Goal: Obtain resource: Download file/media

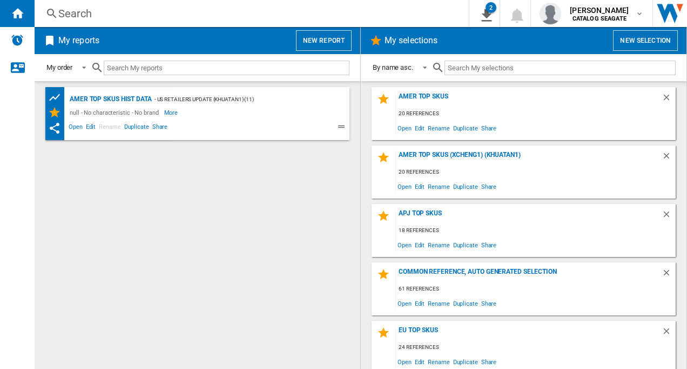
scroll to position [108, 0]
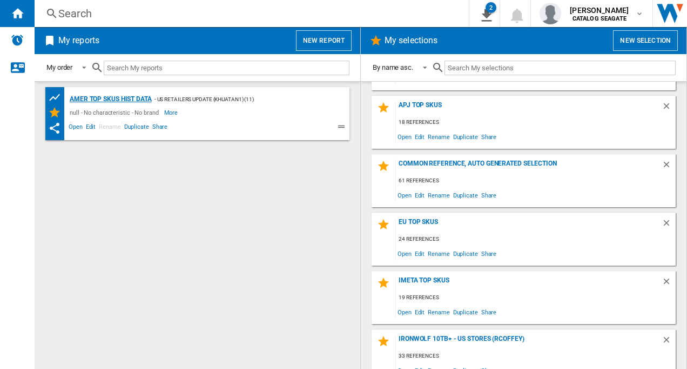
click at [116, 97] on div "AMER TOP SKUs HIST DATA" at bounding box center [109, 99] width 85 height 14
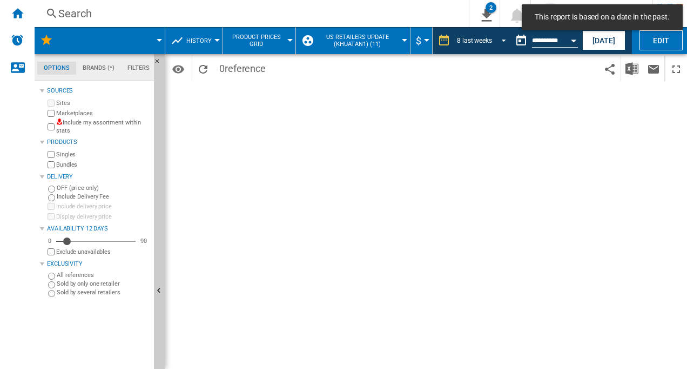
click at [501, 39] on span "REPORTS.WIZARD.STEPS.REPORT.STEPS.REPORT_OPTIONS.PERIOD: 8 last weeks" at bounding box center [501, 40] width 13 height 10
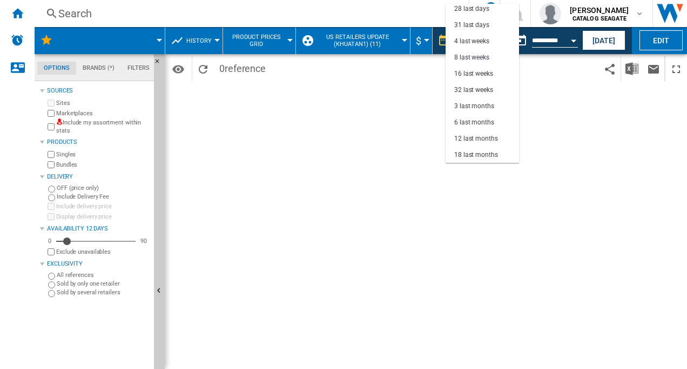
click at [326, 195] on md-backdrop at bounding box center [343, 184] width 687 height 369
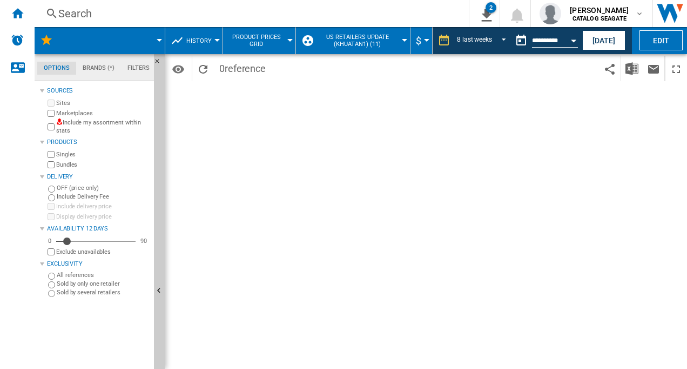
click at [402, 44] on button "US retailers Update (khuatan1) (11)" at bounding box center [360, 40] width 89 height 27
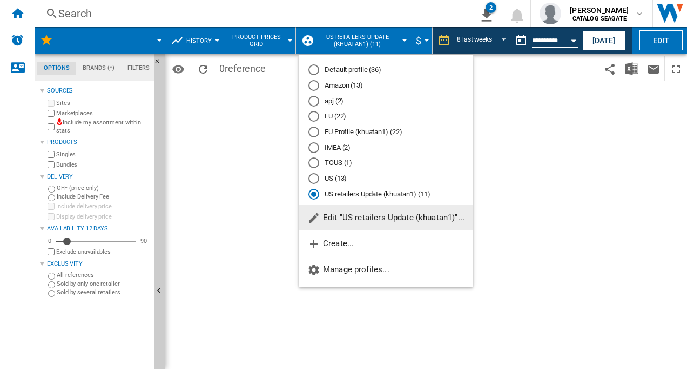
click at [19, 14] on md-backdrop at bounding box center [343, 184] width 687 height 369
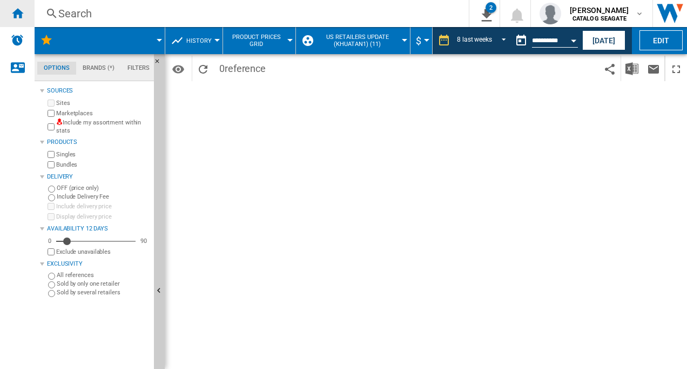
click at [18, 11] on ng-md-icon "Home" at bounding box center [17, 12] width 13 height 13
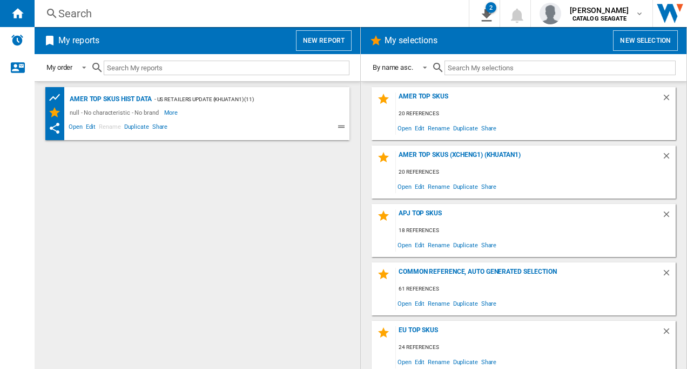
scroll to position [54, 0]
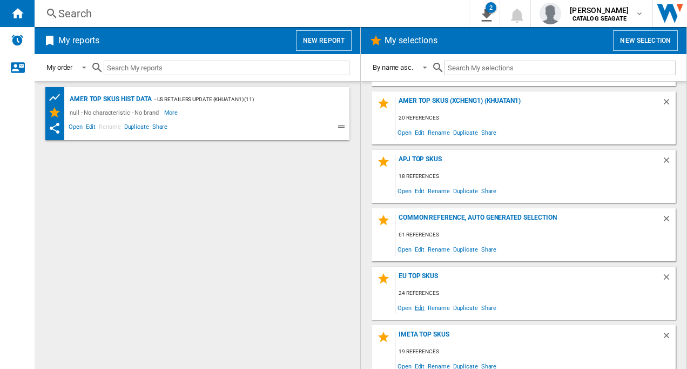
click at [419, 308] on span "Edit" at bounding box center [420, 307] width 14 height 15
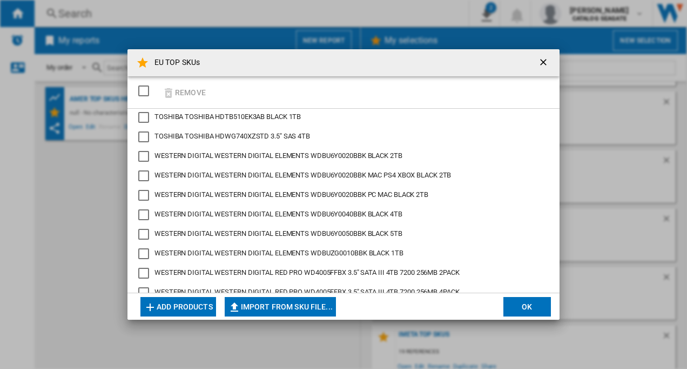
scroll to position [162, 0]
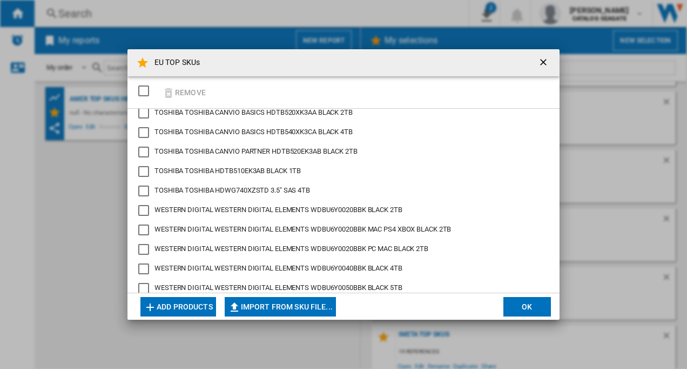
click at [142, 188] on div "EU TOP ..." at bounding box center [143, 190] width 11 height 11
click at [142, 90] on div "SELECTIONS.EDITION_POPUP.SELECT_DESELECT" at bounding box center [143, 90] width 11 height 11
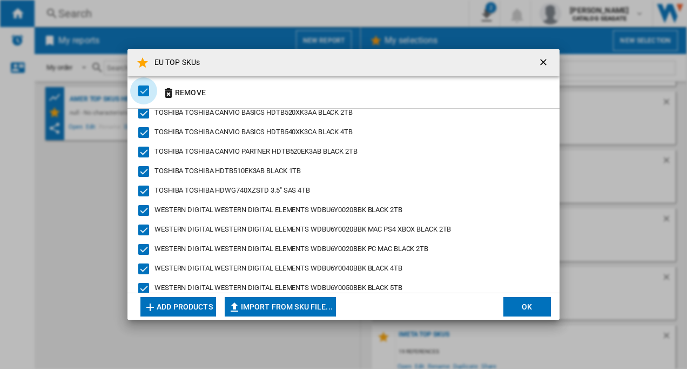
click at [144, 89] on div "SELECTIONS.EDITION_POPUP.SELECT_DESELECT" at bounding box center [143, 90] width 11 height 11
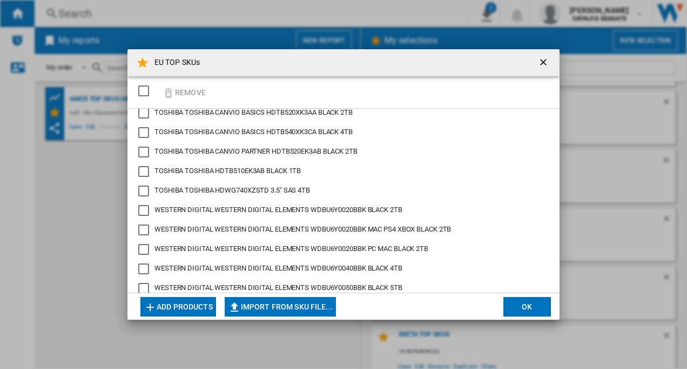
click at [172, 189] on span "TOSHIBA TOSHIBA HDWG740XZSTD 3.5" SAS 4TB" at bounding box center [233, 190] width 156 height 8
click at [169, 94] on ng-md-icon "EU TOP ..." at bounding box center [168, 92] width 13 height 13
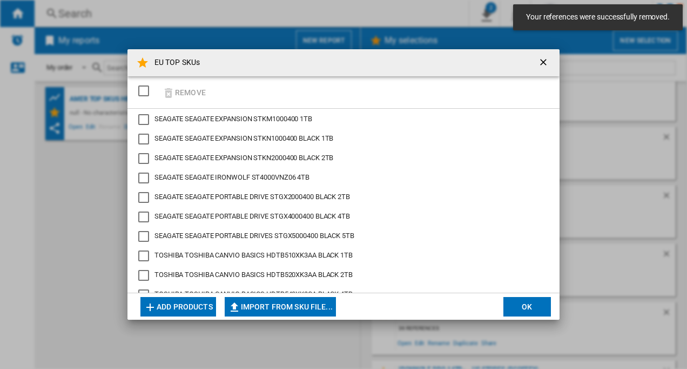
scroll to position [297, 0]
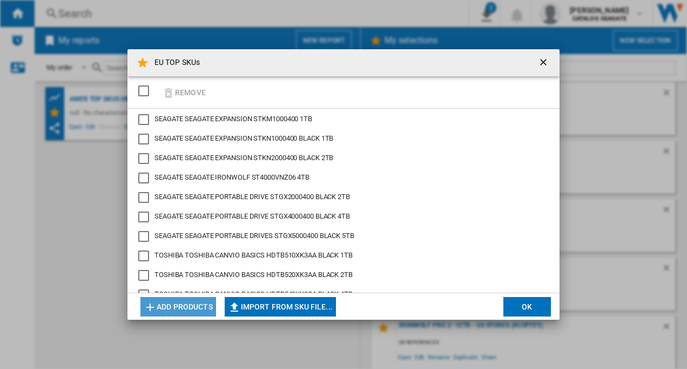
click at [179, 302] on button "Add products" at bounding box center [179, 306] width 76 height 19
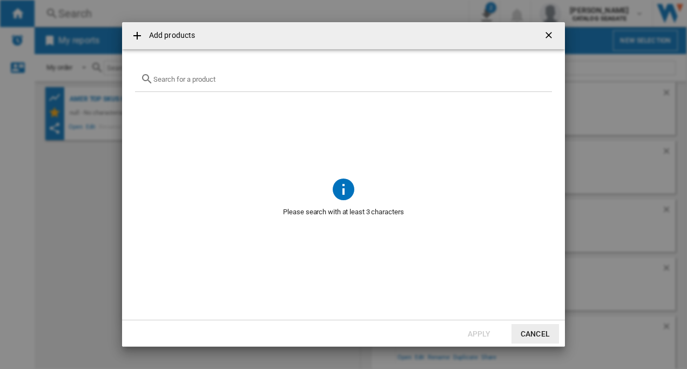
click at [221, 81] on input "Add products ..." at bounding box center [349, 79] width 393 height 8
paste input "HDWG440UZSVB"
type input "HDWG440UZSVB"
click at [256, 79] on input "HDWG440UZSVB" at bounding box center [343, 79] width 380 height 8
click at [263, 79] on input "HDWG440UZSVB" at bounding box center [343, 79] width 380 height 8
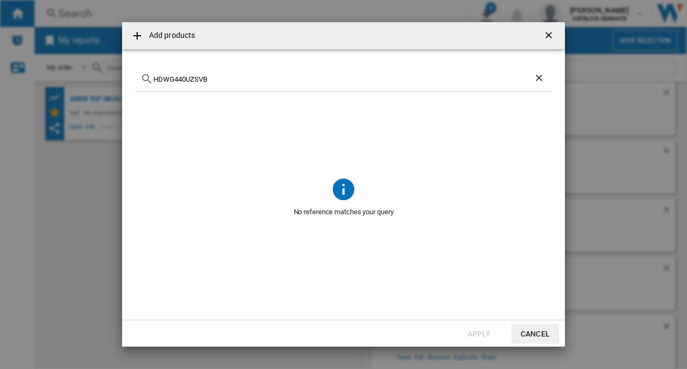
click at [546, 36] on ng-md-icon "getI18NText('BUTTONS.CLOSE_DIALOG')" at bounding box center [550, 36] width 13 height 13
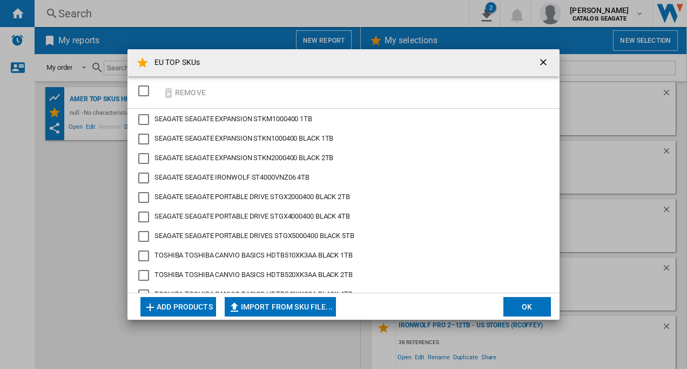
click at [183, 305] on button "Add products" at bounding box center [179, 306] width 76 height 19
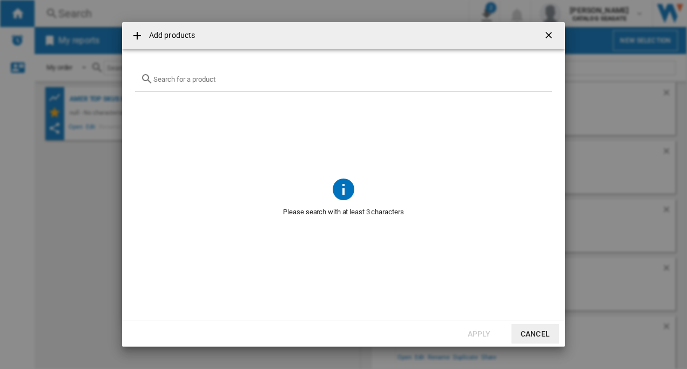
click at [217, 78] on input "Add products ..." at bounding box center [349, 79] width 393 height 8
paste input "Toshiba N300 4TB"
type input "Toshiba N300 4TB"
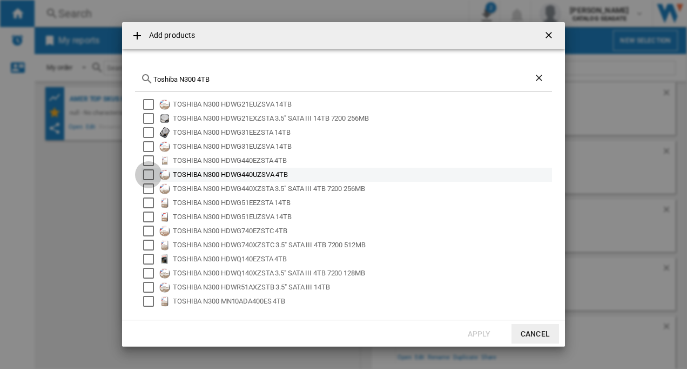
click at [149, 170] on div "Select" at bounding box center [148, 174] width 11 height 11
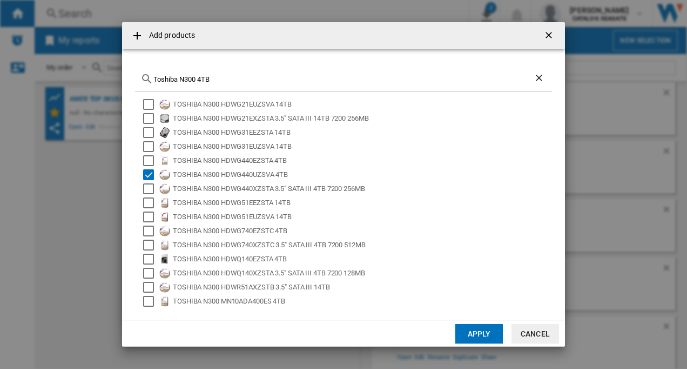
click at [475, 332] on button "Apply" at bounding box center [480, 333] width 48 height 19
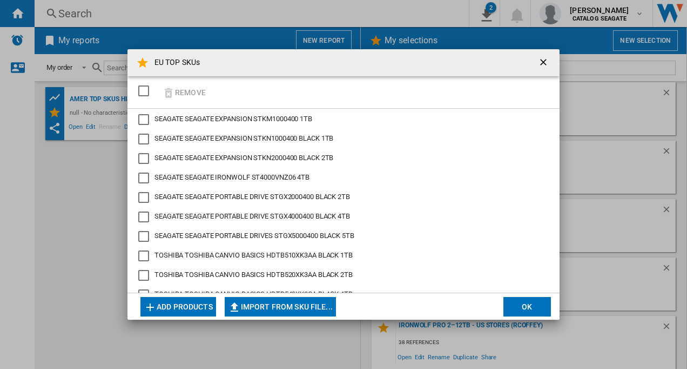
scroll to position [162, 0]
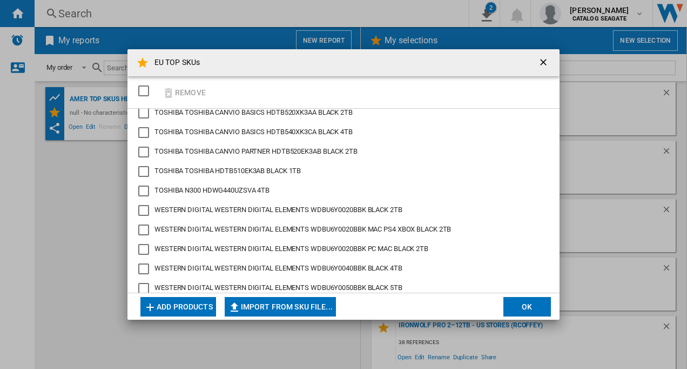
click at [184, 306] on button "Add products" at bounding box center [179, 306] width 76 height 19
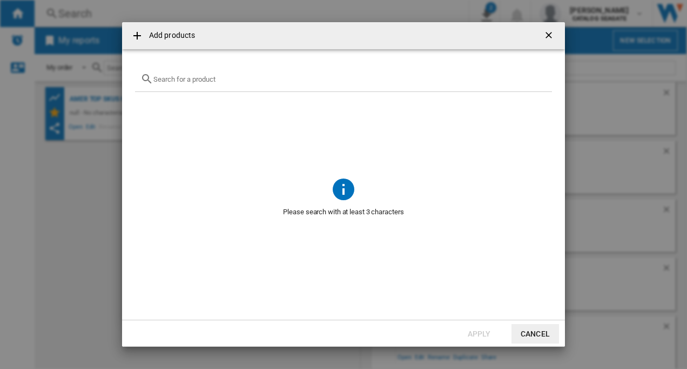
click at [198, 82] on input "Add products ..." at bounding box center [349, 79] width 393 height 8
paste input "HAT3300-4T"
drag, startPoint x: 226, startPoint y: 81, endPoint x: 152, endPoint y: 83, distance: 74.1
click at [152, 83] on div "HAT3300-4T" at bounding box center [343, 78] width 417 height 25
paste input "Synology Plus 4TB"
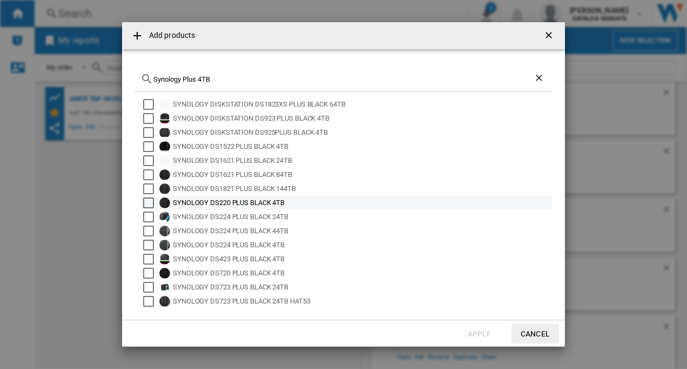
scroll to position [72, 0]
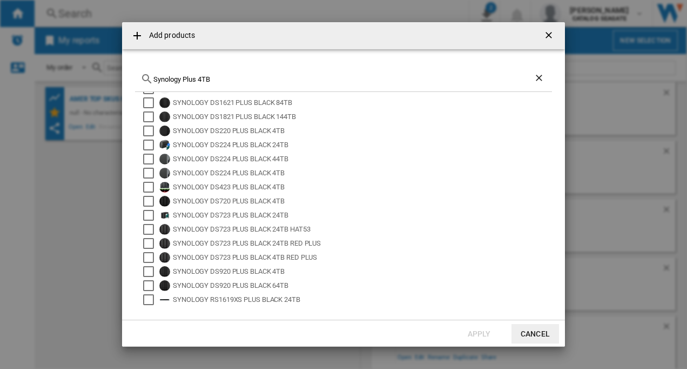
drag, startPoint x: 213, startPoint y: 77, endPoint x: 181, endPoint y: 76, distance: 31.9
click at [145, 77] on div "Synology Plus 4TB" at bounding box center [343, 78] width 417 height 25
paste input "HAT3300-4T"
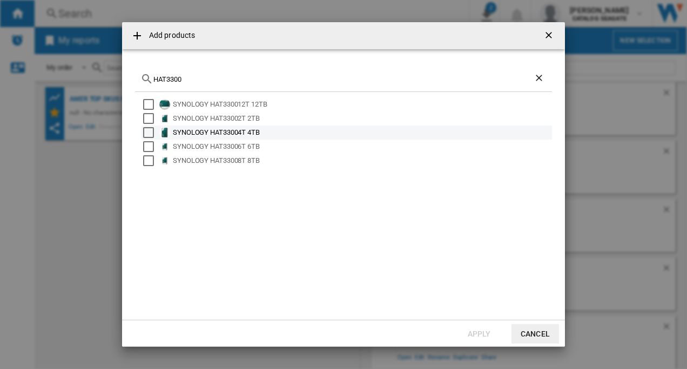
type input "HAT3300"
click at [146, 130] on div "Select" at bounding box center [148, 132] width 11 height 11
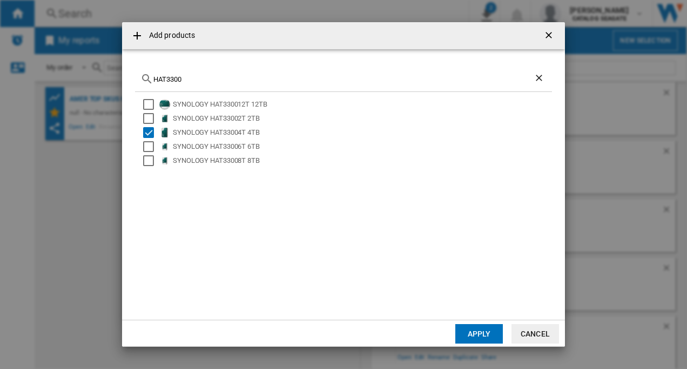
click at [475, 334] on button "Apply" at bounding box center [480, 333] width 48 height 19
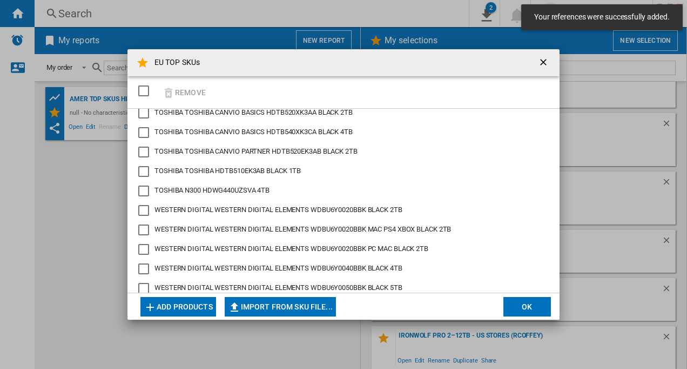
scroll to position [297, 0]
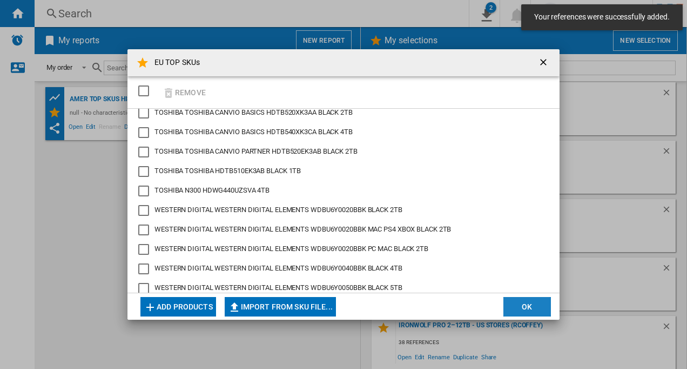
click at [520, 302] on button "OK" at bounding box center [528, 306] width 48 height 19
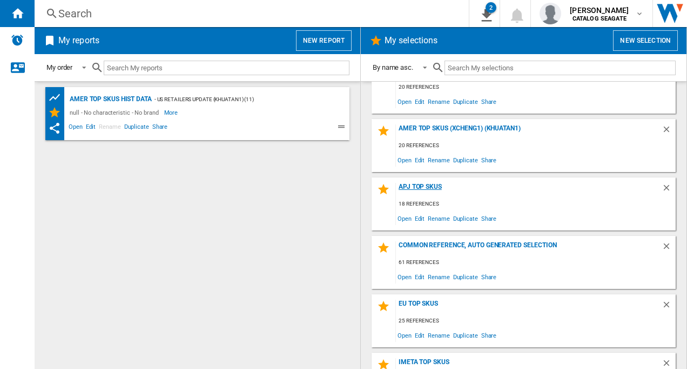
scroll to position [0, 0]
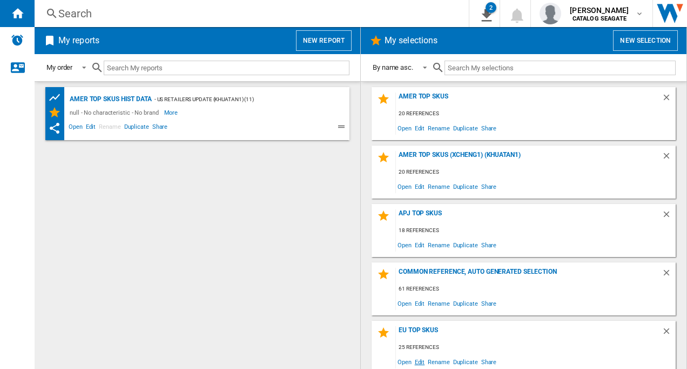
click at [419, 359] on span "Edit" at bounding box center [420, 361] width 14 height 15
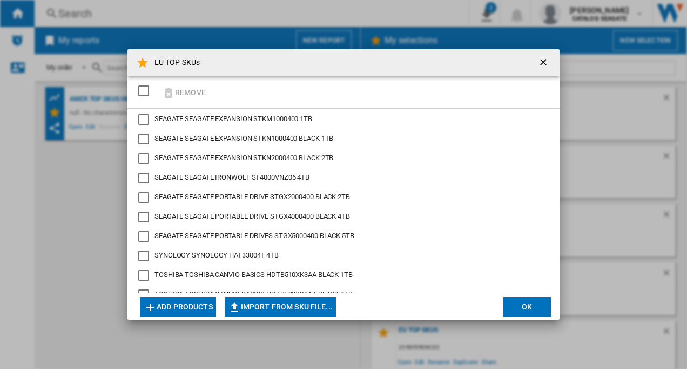
click at [527, 310] on button "OK" at bounding box center [528, 306] width 48 height 19
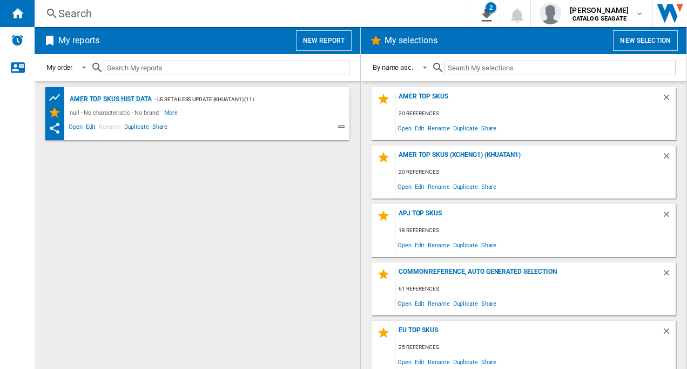
click at [113, 102] on div "AMER TOP SKUs HIST DATA" at bounding box center [109, 99] width 85 height 14
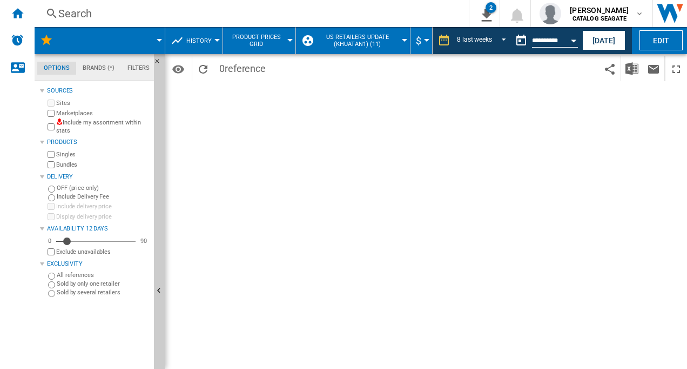
click at [159, 43] on md-menu at bounding box center [100, 40] width 131 height 27
click at [157, 38] on span at bounding box center [115, 40] width 87 height 27
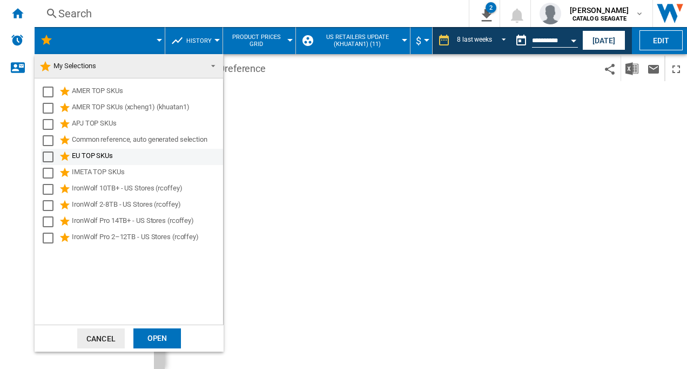
click at [49, 156] on div "Select" at bounding box center [48, 156] width 11 height 11
click at [164, 335] on div "Open" at bounding box center [157, 338] width 48 height 20
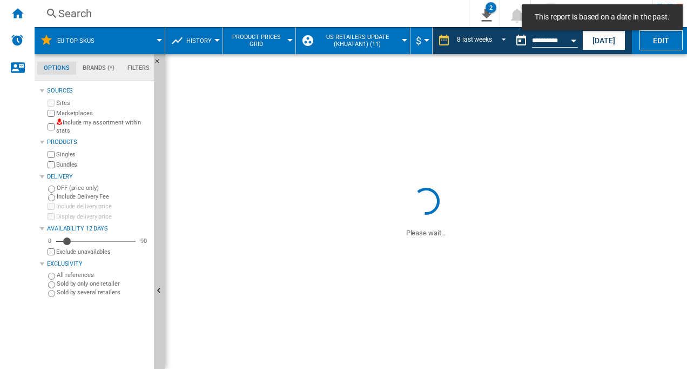
click at [402, 38] on button "US retailers Update (khuatan1) (11)" at bounding box center [360, 40] width 89 height 27
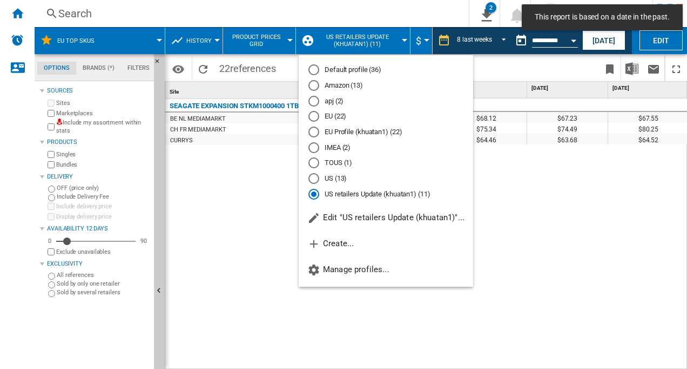
click at [312, 133] on div "EU Profile (khuatan1) (22)" at bounding box center [314, 131] width 11 height 11
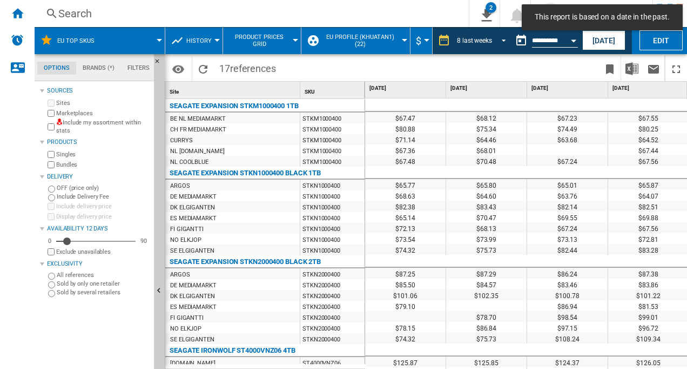
click at [500, 41] on span "REPORTS.WIZARD.STEPS.REPORT.STEPS.REPORT_OPTIONS.PERIOD: 8 last weeks" at bounding box center [501, 40] width 13 height 10
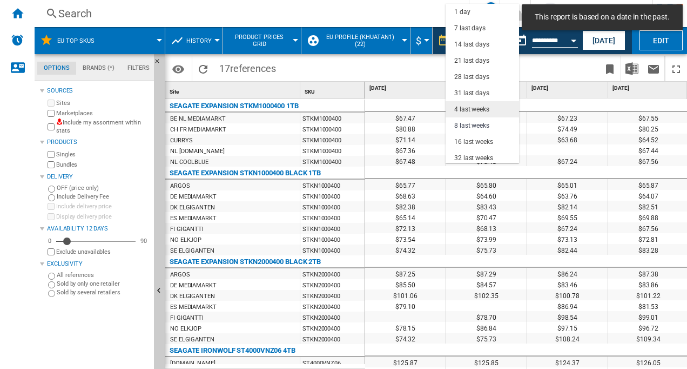
scroll to position [68, 0]
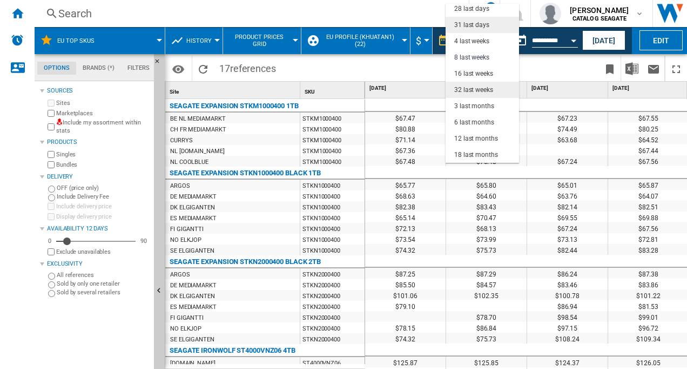
drag, startPoint x: 470, startPoint y: 89, endPoint x: 471, endPoint y: 25, distance: 63.2
click at [471, 25] on md-content "1 day 7 last days 14 last days 21 last days 28 last days 31 last days 4 last we…" at bounding box center [483, 83] width 74 height 159
click at [471, 25] on div "31 last days" at bounding box center [472, 25] width 35 height 9
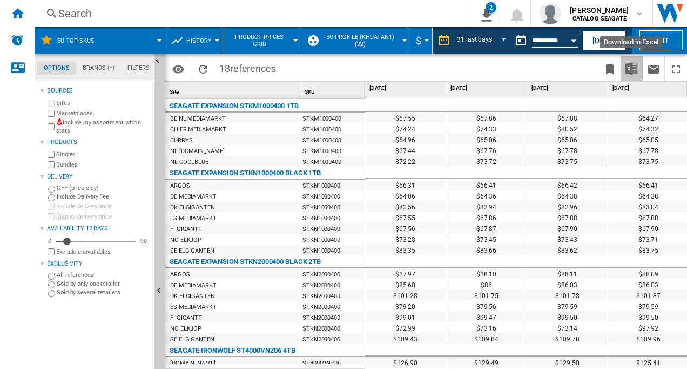
click at [632, 66] on img "Download in Excel" at bounding box center [632, 68] width 13 height 13
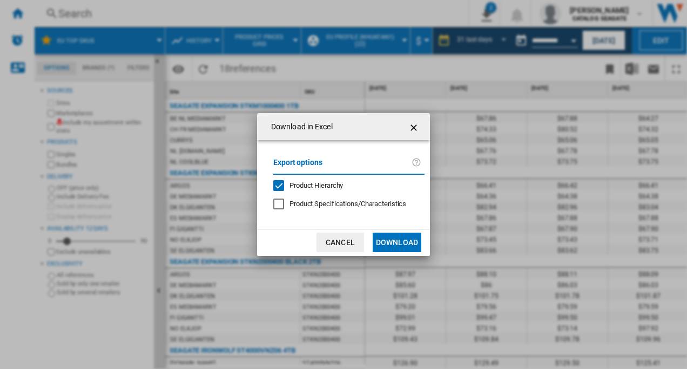
click at [388, 242] on button "Download" at bounding box center [397, 241] width 49 height 19
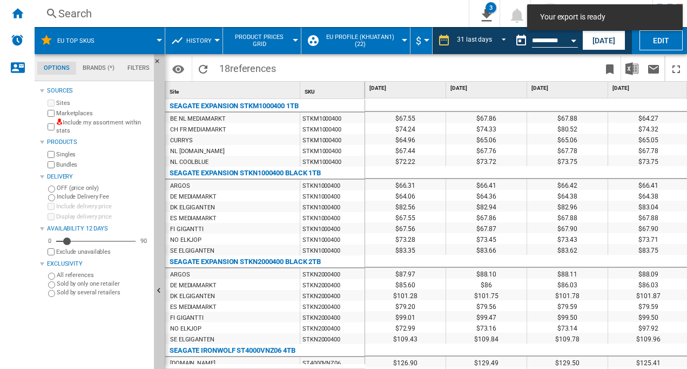
click at [384, 67] on span at bounding box center [361, 68] width 159 height 25
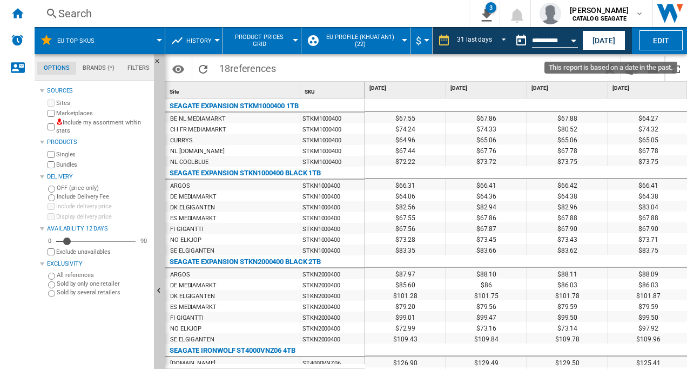
click at [575, 39] on div "Open calendar" at bounding box center [573, 40] width 5 height 3
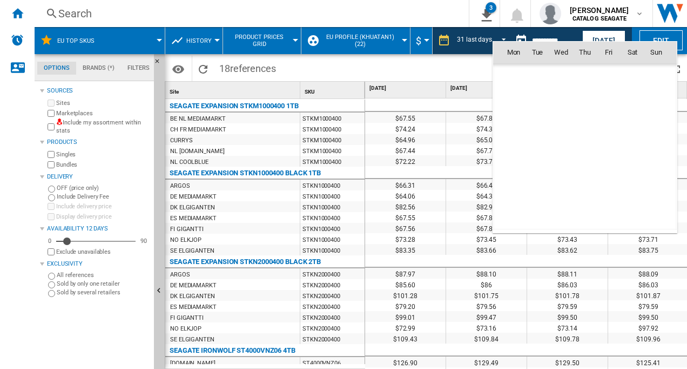
scroll to position [5156, 0]
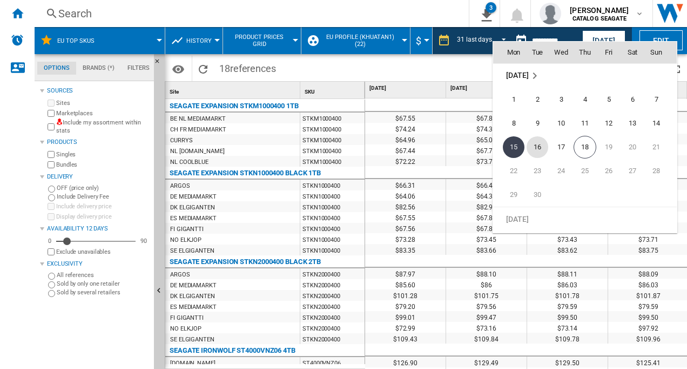
click at [538, 144] on span "16" at bounding box center [538, 147] width 22 height 22
type input "**********"
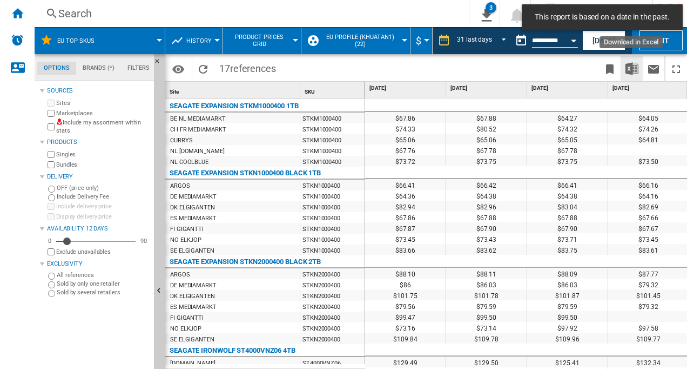
click at [631, 70] on img "Download in Excel" at bounding box center [632, 68] width 13 height 13
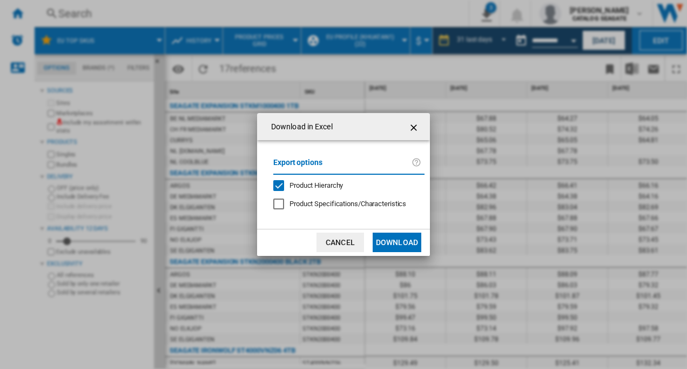
click at [391, 242] on button "Download" at bounding box center [397, 241] width 49 height 19
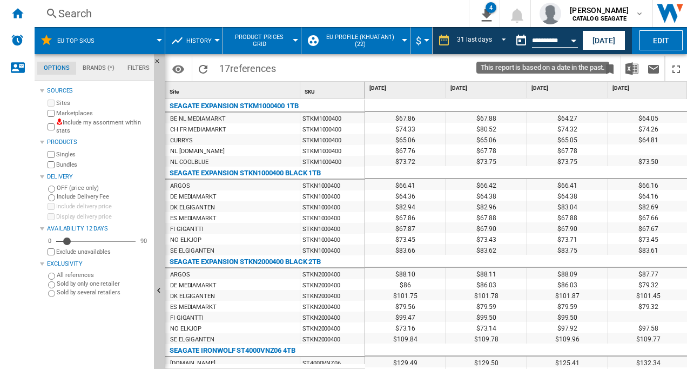
click at [569, 39] on button "Open calendar" at bounding box center [573, 38] width 19 height 19
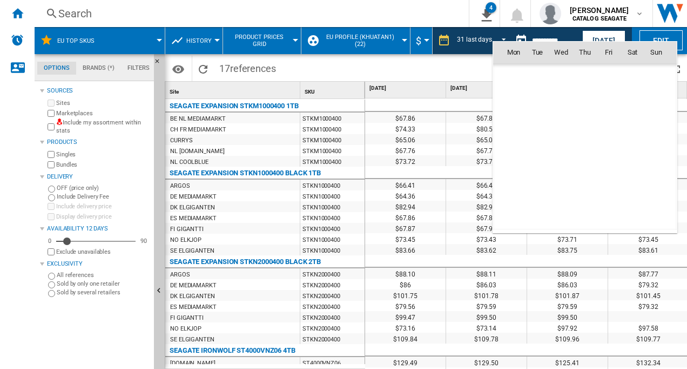
scroll to position [5156, 0]
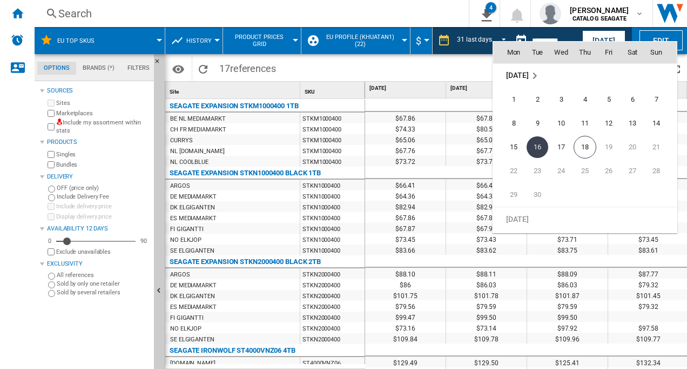
click at [518, 73] on span "[DATE]" at bounding box center [517, 75] width 22 height 9
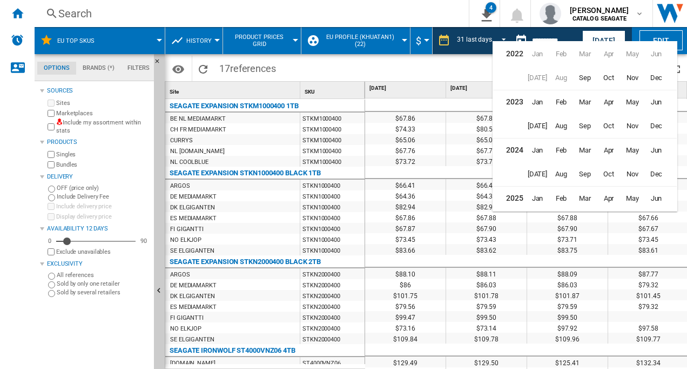
scroll to position [26, 0]
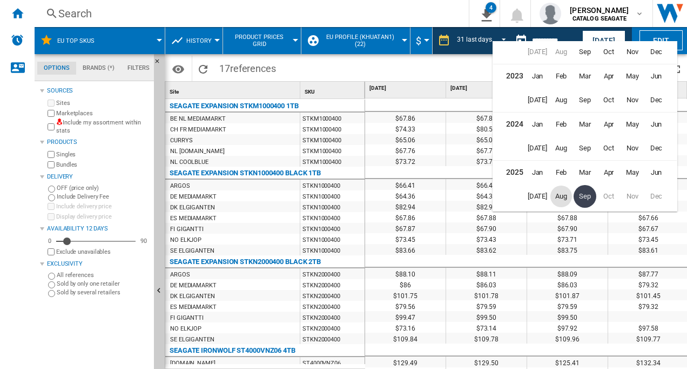
click at [563, 197] on span "Aug" at bounding box center [562, 196] width 22 height 22
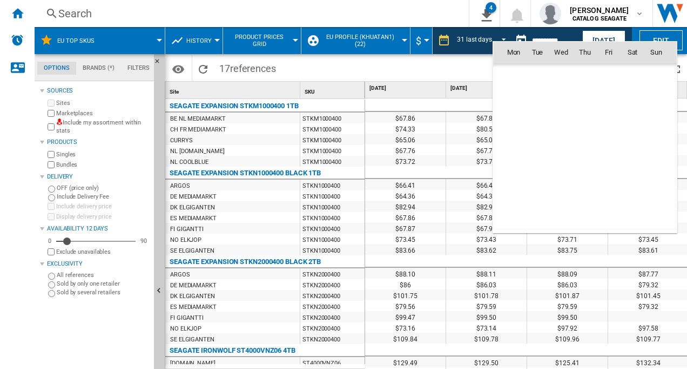
scroll to position [5013, 0]
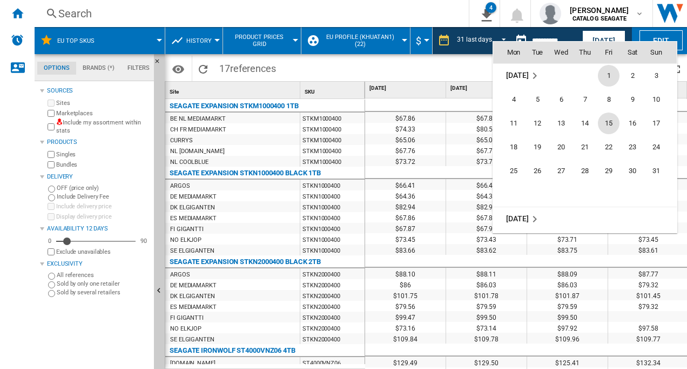
click at [607, 121] on span "15" at bounding box center [609, 123] width 22 height 22
type input "**********"
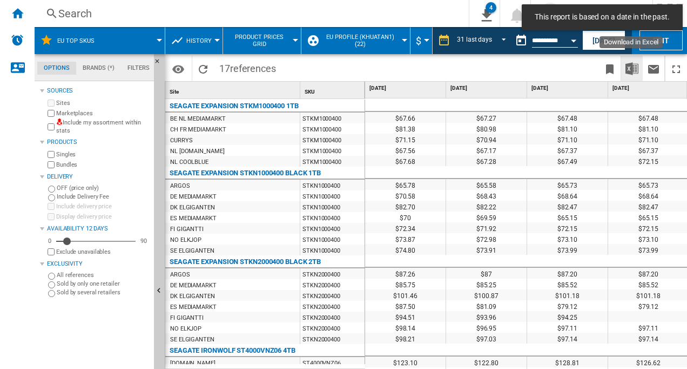
click at [626, 66] on img "Download in Excel" at bounding box center [632, 68] width 13 height 13
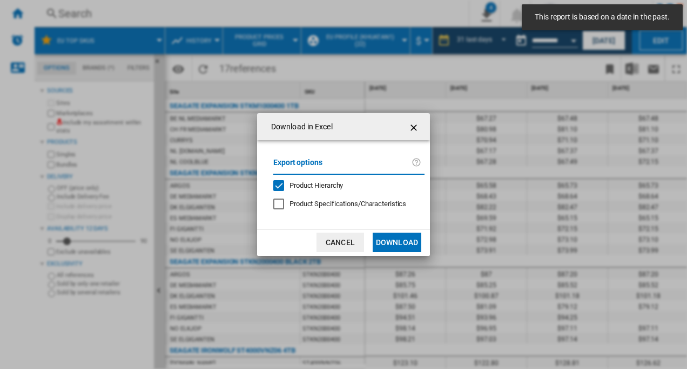
click at [378, 241] on button "Download" at bounding box center [397, 241] width 49 height 19
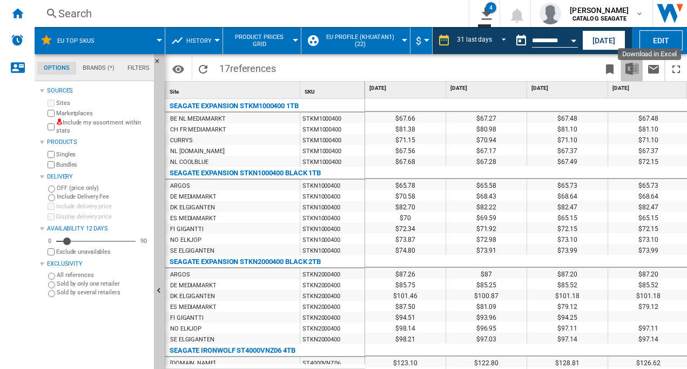
click at [633, 65] on img "Download in Excel" at bounding box center [632, 68] width 13 height 13
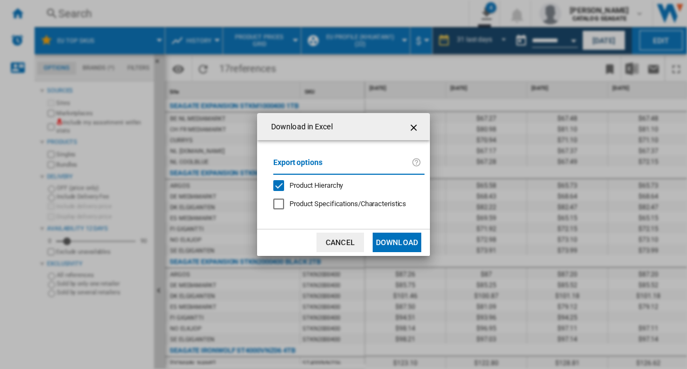
click at [382, 240] on button "Download" at bounding box center [397, 241] width 49 height 19
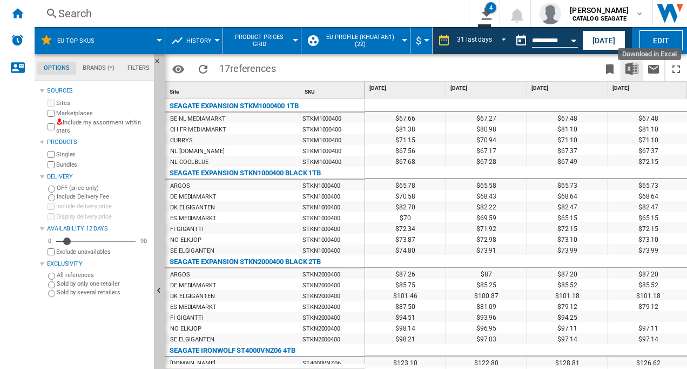
click at [628, 66] on img "Download in Excel" at bounding box center [632, 68] width 13 height 13
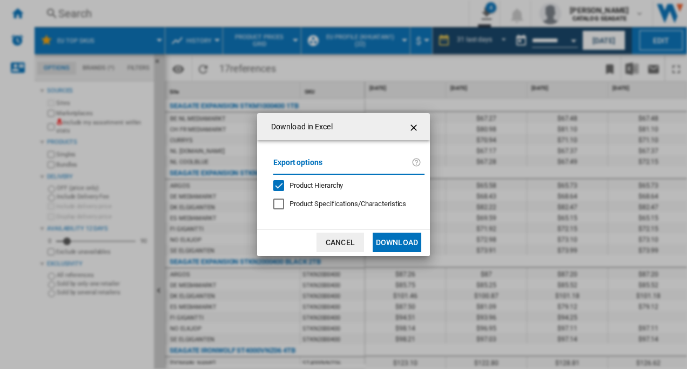
click at [390, 242] on button "Download" at bounding box center [397, 241] width 49 height 19
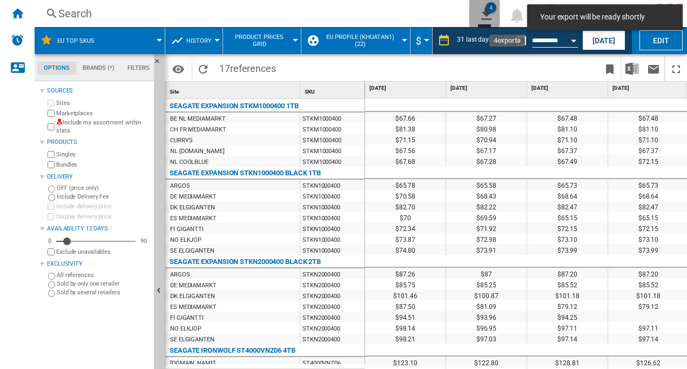
click at [494, 8] on div "4" at bounding box center [491, 7] width 11 height 11
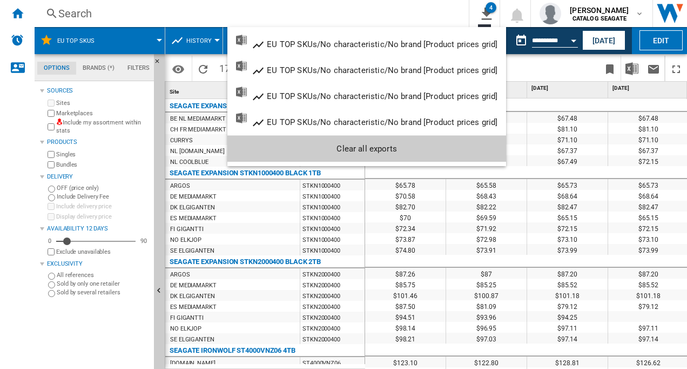
click at [534, 65] on md-backdrop at bounding box center [343, 184] width 687 height 369
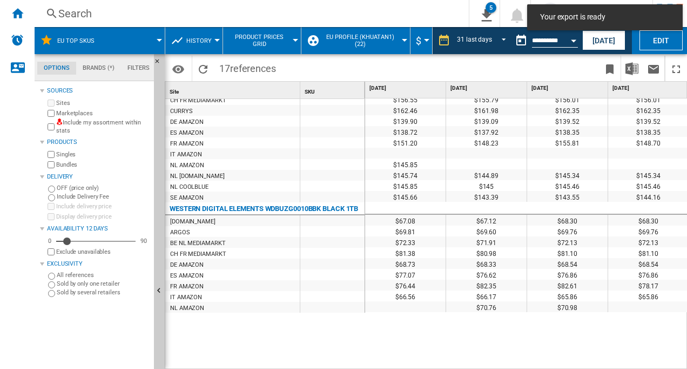
scroll to position [991, 0]
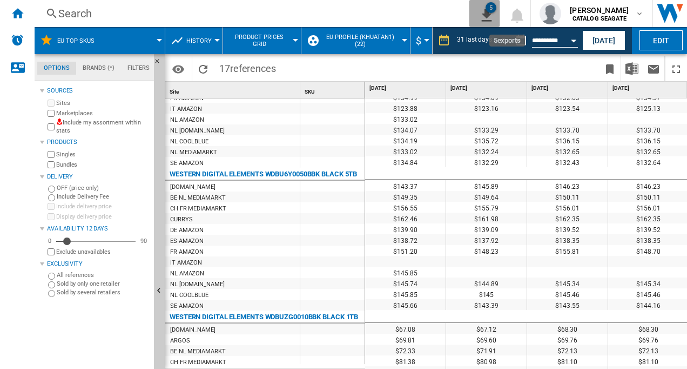
click at [491, 14] on ng-md-icon "5\a exports" at bounding box center [484, 14] width 13 height 14
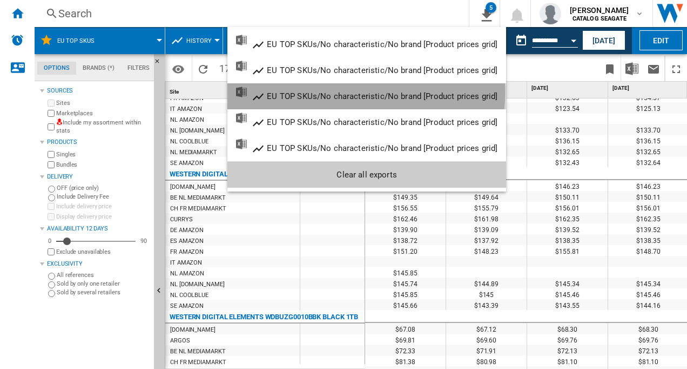
click at [340, 92] on div "EU TOP SKUs/No characteristic/No brand [Product prices grid]" at bounding box center [382, 96] width 231 height 10
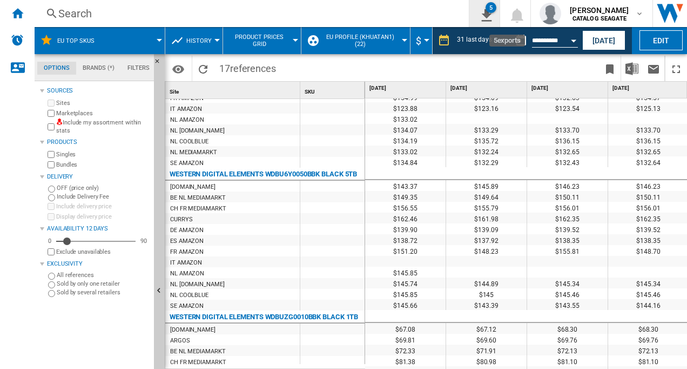
click at [491, 12] on ng-md-icon "5\a exports" at bounding box center [484, 14] width 13 height 14
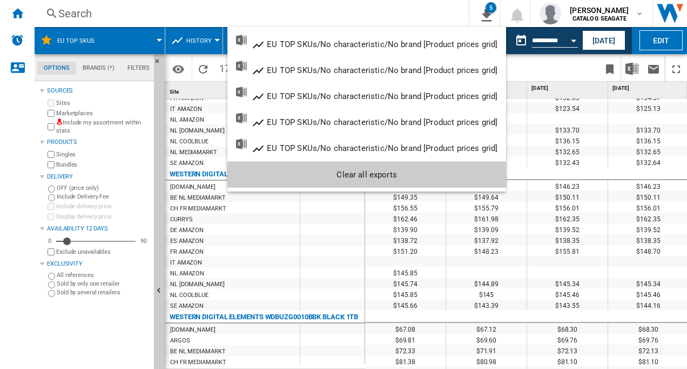
click at [189, 15] on md-backdrop at bounding box center [343, 184] width 687 height 369
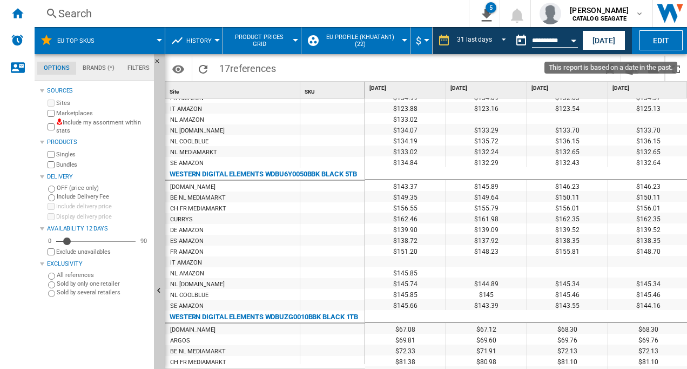
click at [572, 39] on div "Open calendar" at bounding box center [573, 40] width 5 height 3
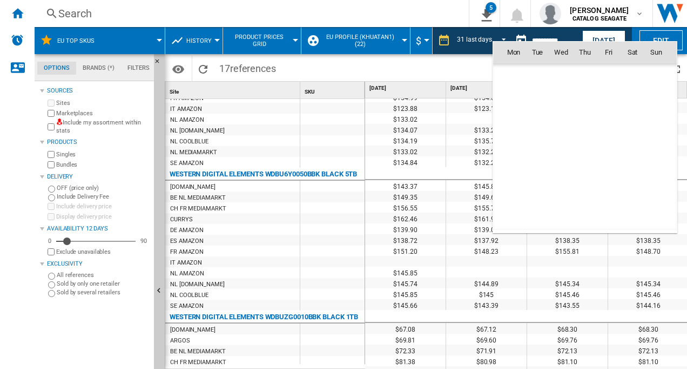
scroll to position [5013, 0]
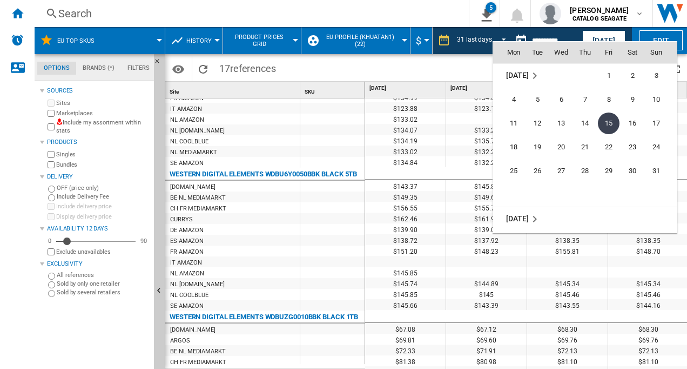
click at [522, 75] on span "[DATE]" at bounding box center [517, 75] width 22 height 9
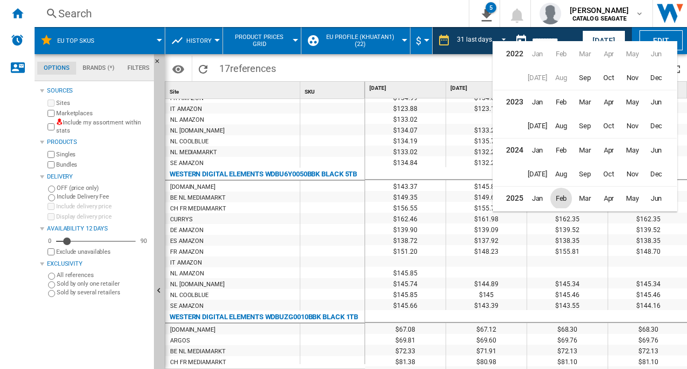
scroll to position [26, 0]
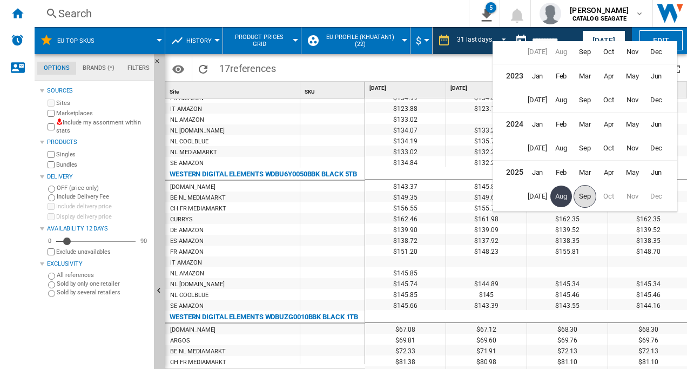
click at [588, 197] on span "Sep" at bounding box center [585, 196] width 23 height 23
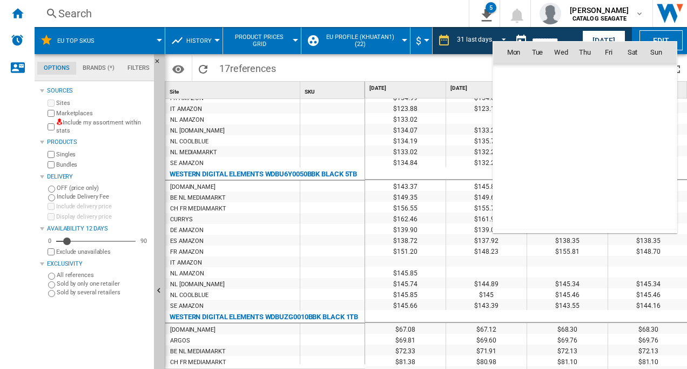
scroll to position [5156, 0]
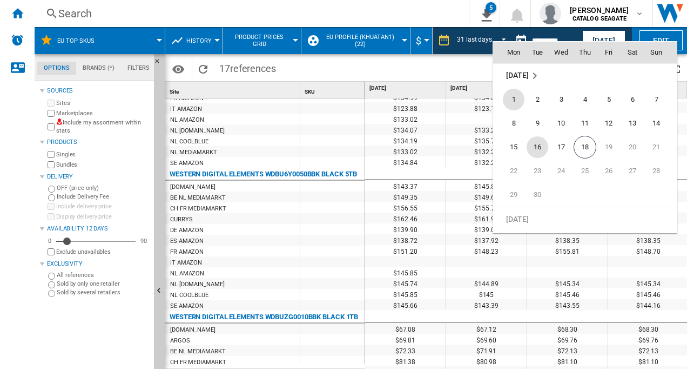
click at [537, 146] on span "16" at bounding box center [538, 147] width 22 height 22
type input "**********"
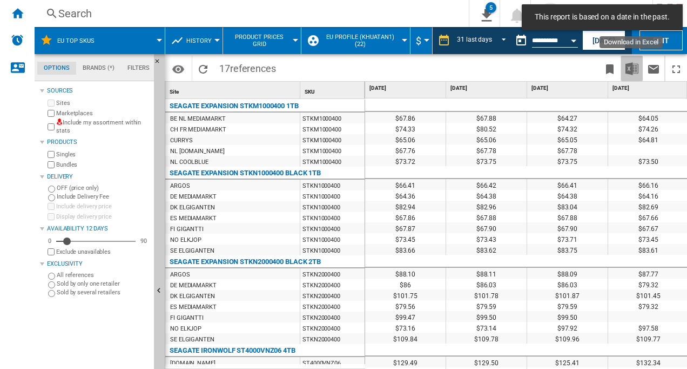
click at [633, 71] on img "Download in Excel" at bounding box center [632, 68] width 13 height 13
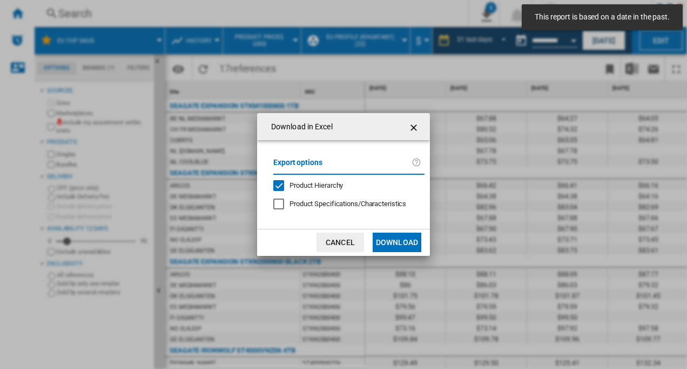
click at [398, 242] on button "Download" at bounding box center [397, 241] width 49 height 19
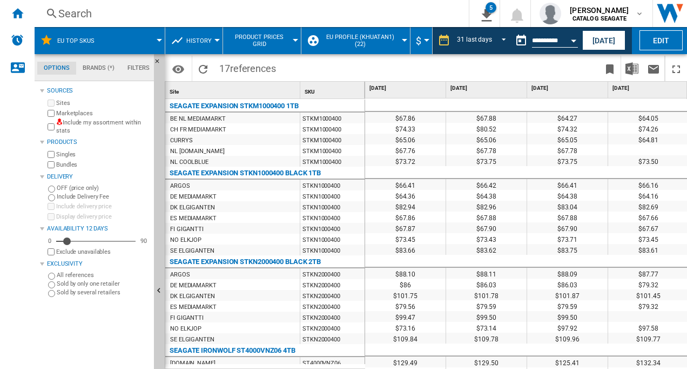
click at [268, 305] on div "ES MEDIAMARKT" at bounding box center [232, 305] width 135 height 11
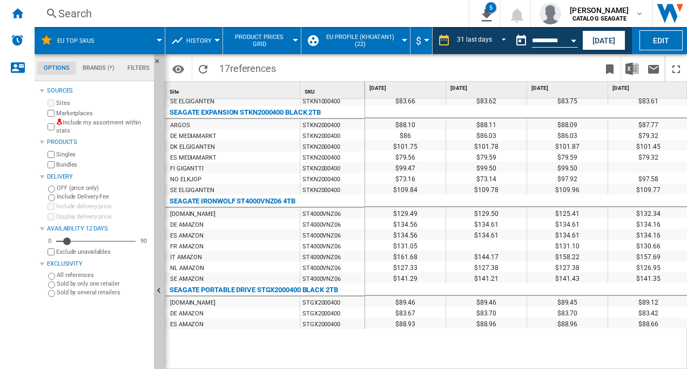
scroll to position [45, 0]
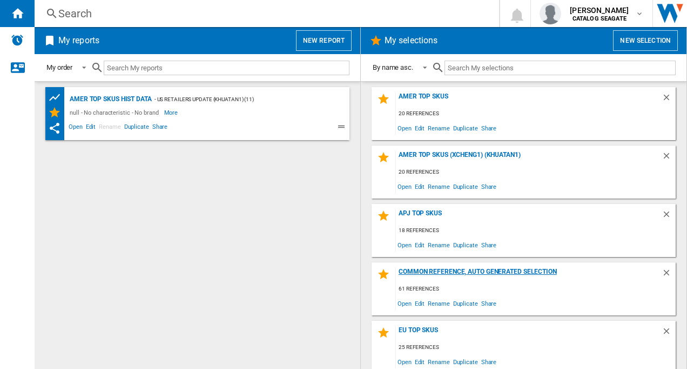
scroll to position [108, 0]
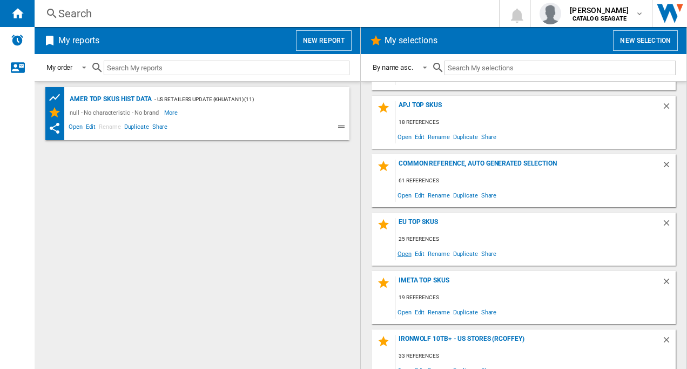
click at [403, 253] on span "Open" at bounding box center [404, 253] width 17 height 15
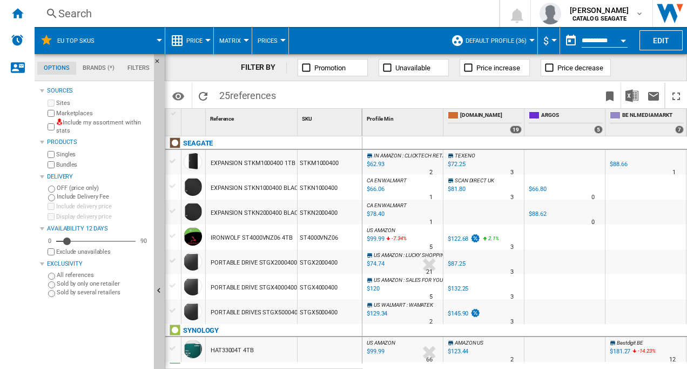
scroll to position [108, 0]
click at [16, 11] on ng-md-icon "Home" at bounding box center [17, 12] width 13 height 13
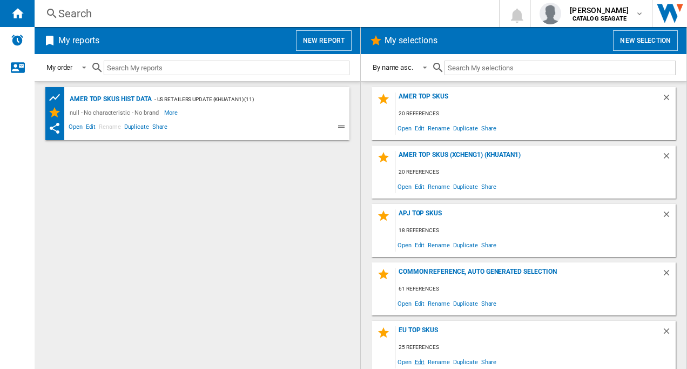
click at [416, 365] on span "Edit" at bounding box center [420, 361] width 14 height 15
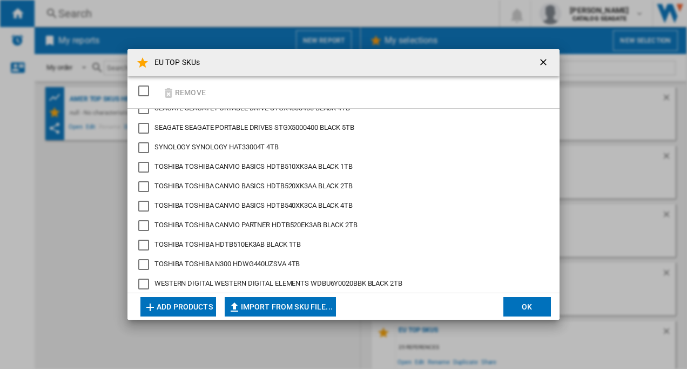
scroll to position [162, 0]
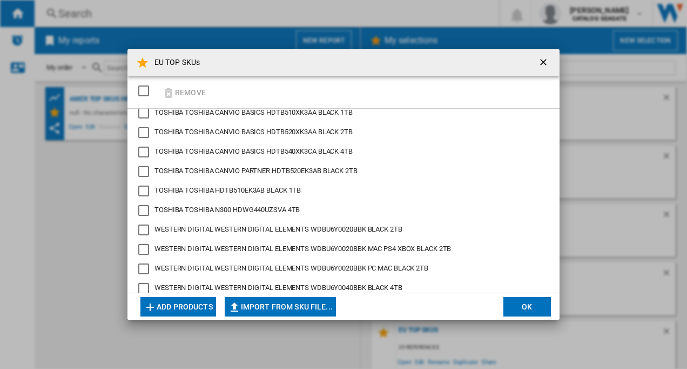
click at [545, 65] on ng-md-icon "getI18NText('BUTTONS.CLOSE_DIALOG')" at bounding box center [544, 63] width 13 height 13
